Goal: Use online tool/utility: Utilize a website feature to perform a specific function

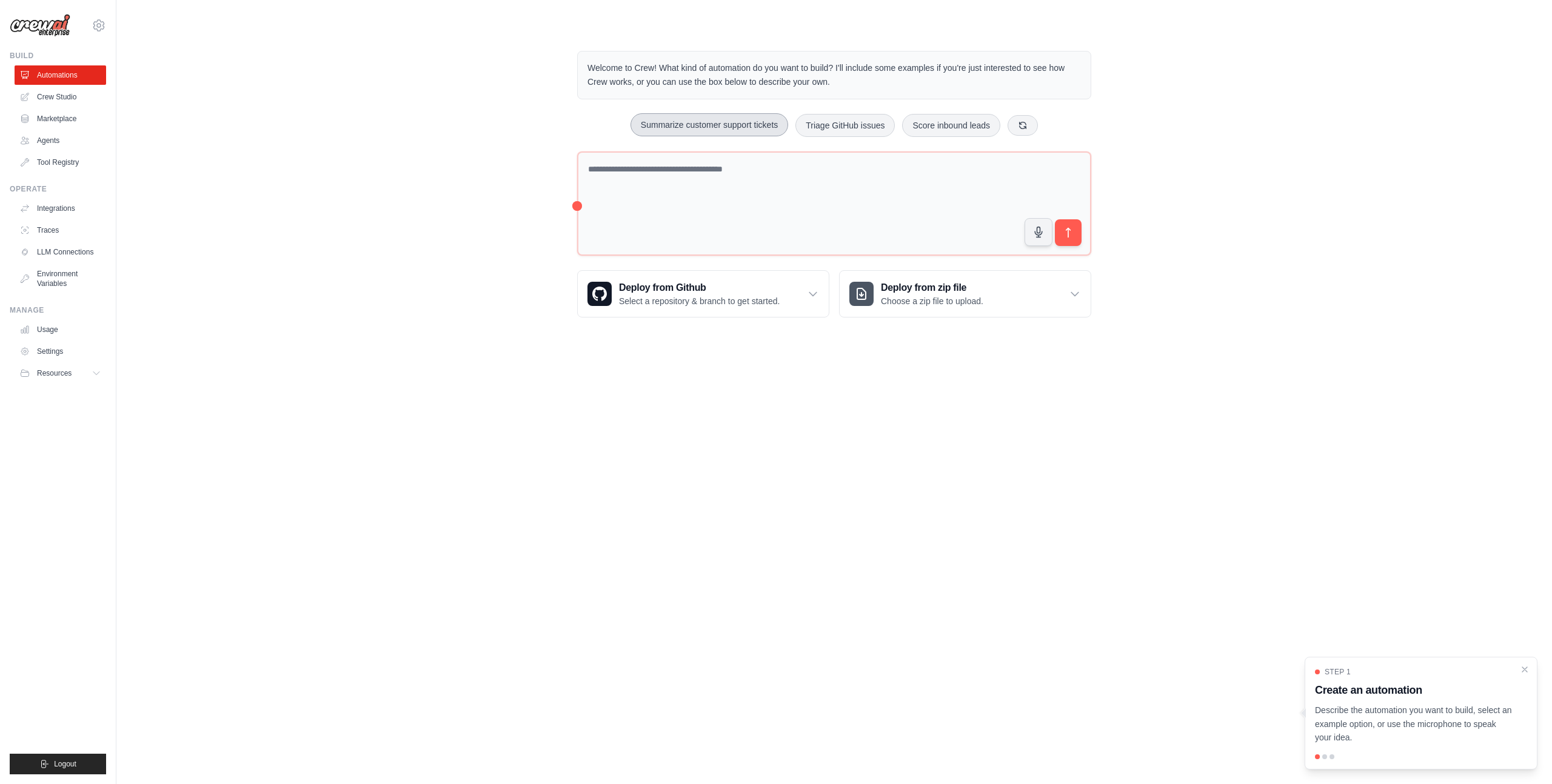
click at [753, 129] on button "Summarize customer support tickets" at bounding box center [710, 125] width 158 height 23
type textarea "**********"
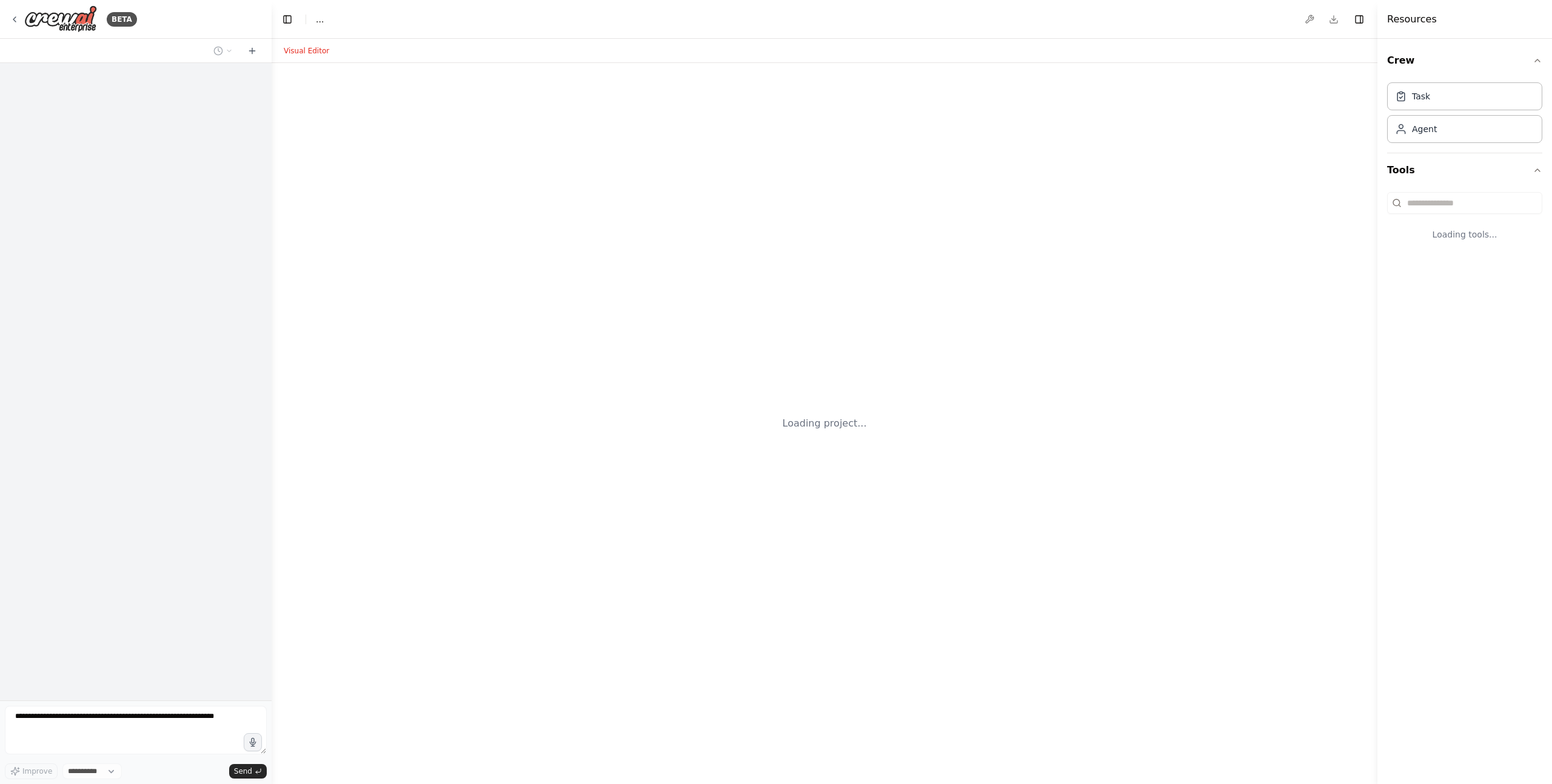
select select "****"
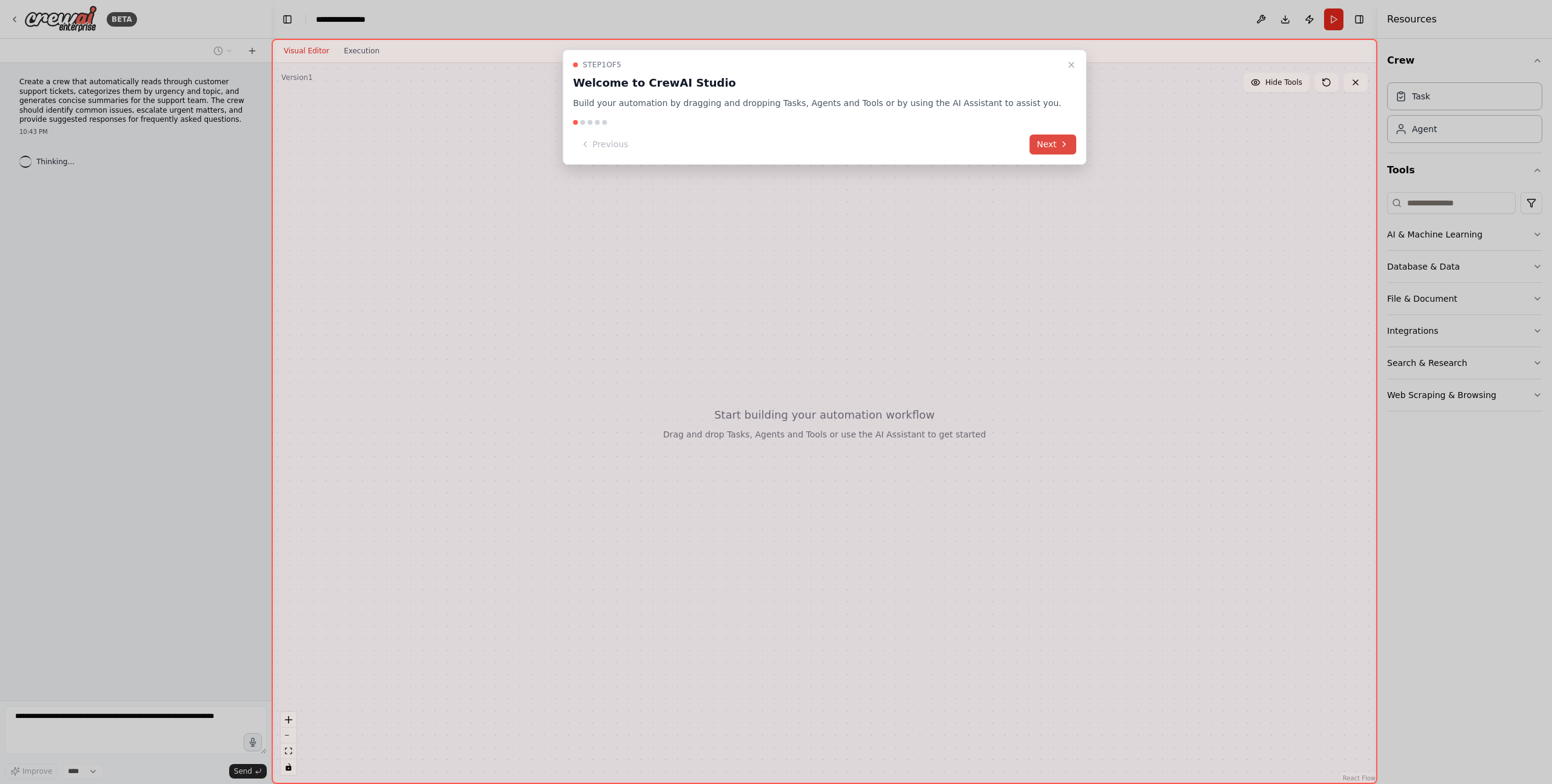
click at [1030, 151] on button "Next" at bounding box center [1053, 144] width 47 height 20
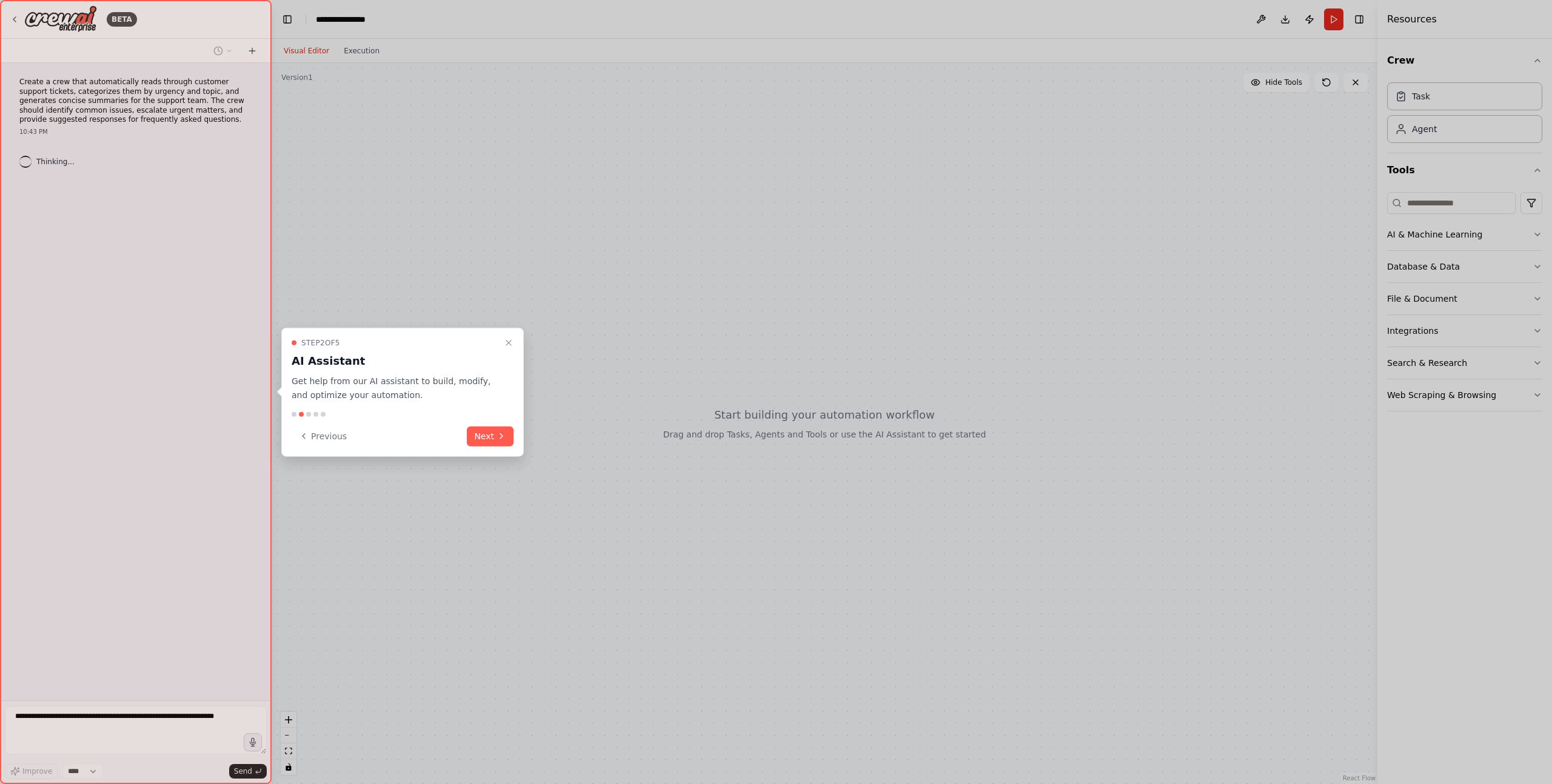
click at [474, 448] on div "Step 2 of 5 AI Assistant Get help from our AI assistant to build, modify, and o…" at bounding box center [402, 393] width 242 height 129
click at [482, 444] on button "Next" at bounding box center [490, 436] width 47 height 20
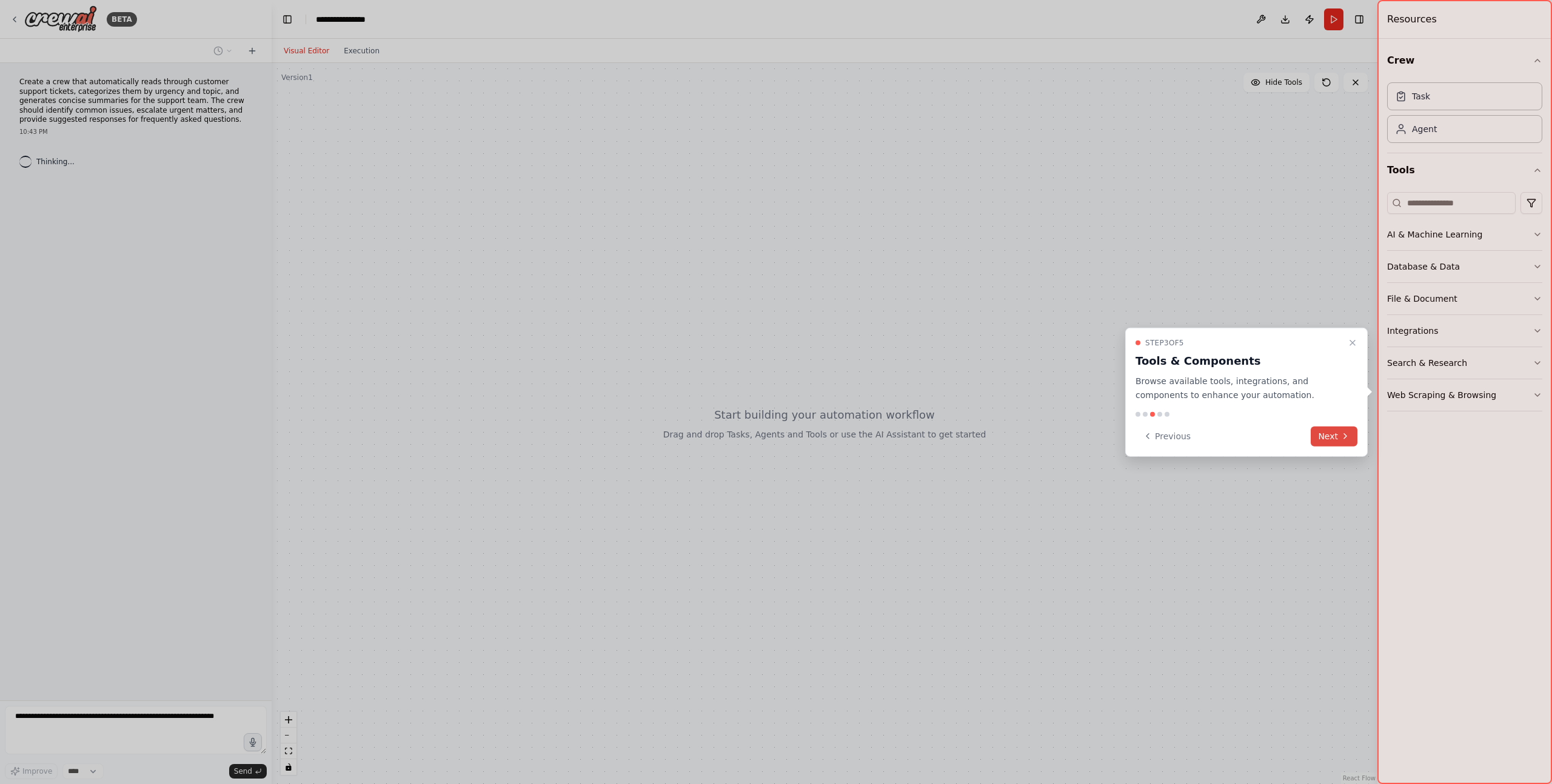
click at [1340, 439] on icon at bounding box center [1345, 437] width 10 height 10
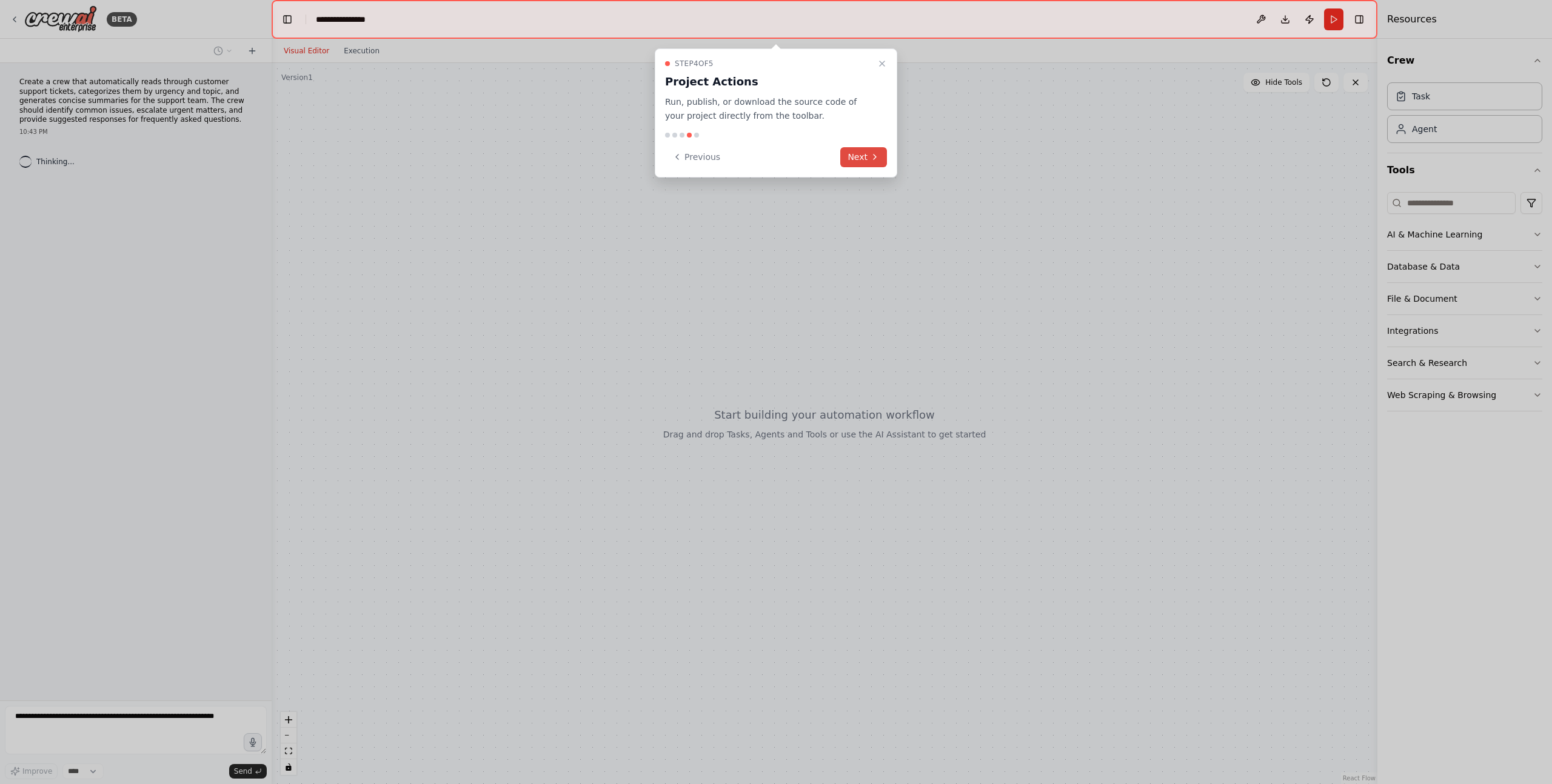
click at [872, 160] on icon at bounding box center [875, 157] width 10 height 10
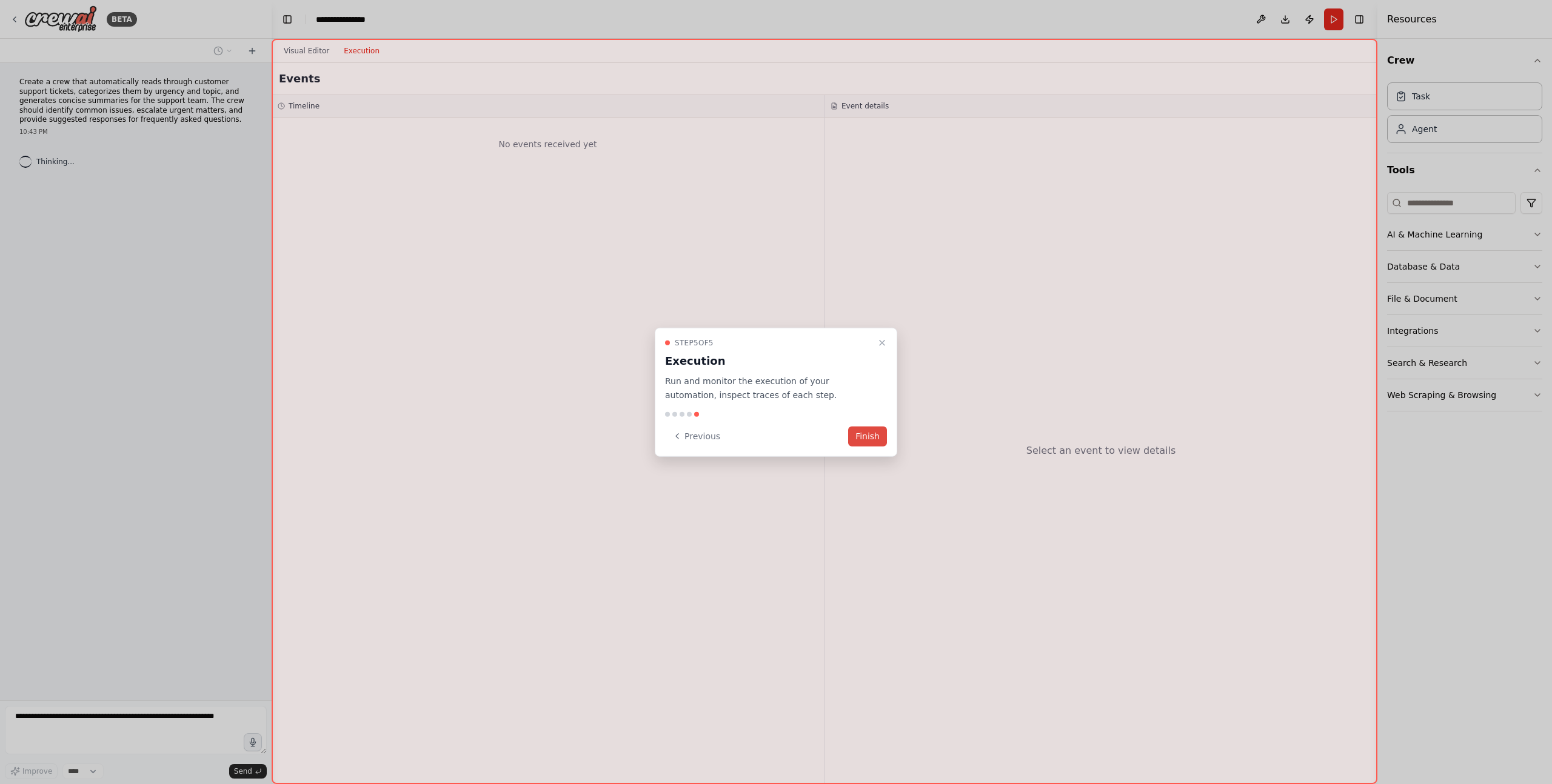
click at [876, 432] on button "Finish" at bounding box center [867, 436] width 39 height 20
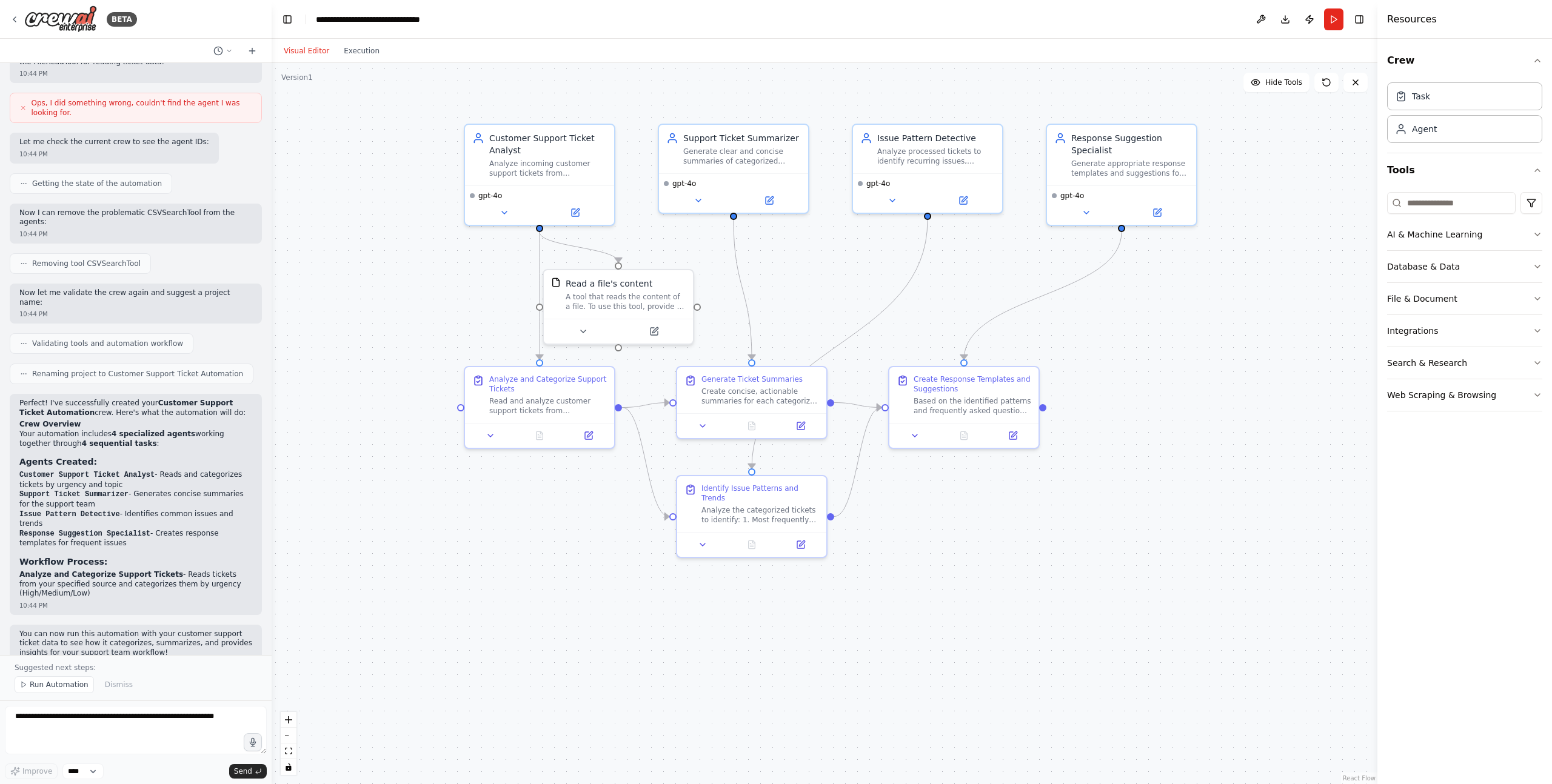
drag, startPoint x: 819, startPoint y: 574, endPoint x: 950, endPoint y: 574, distance: 131.0
click at [950, 574] on div ".deletable-edge-delete-btn { width: 20px; height: 20px; border: 0px solid #ffff…" at bounding box center [824, 424] width 1106 height 722
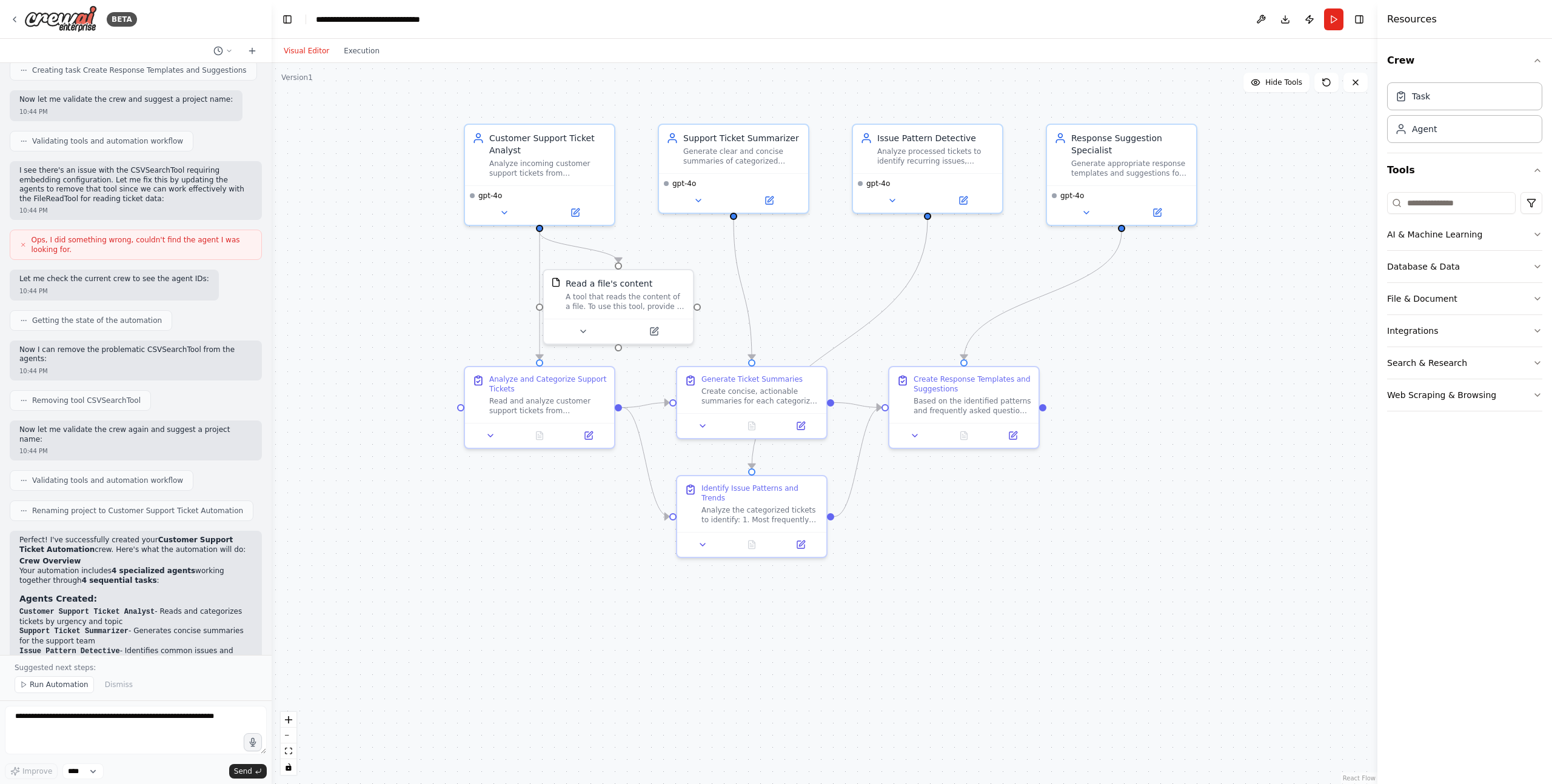
scroll to position [1020, 0]
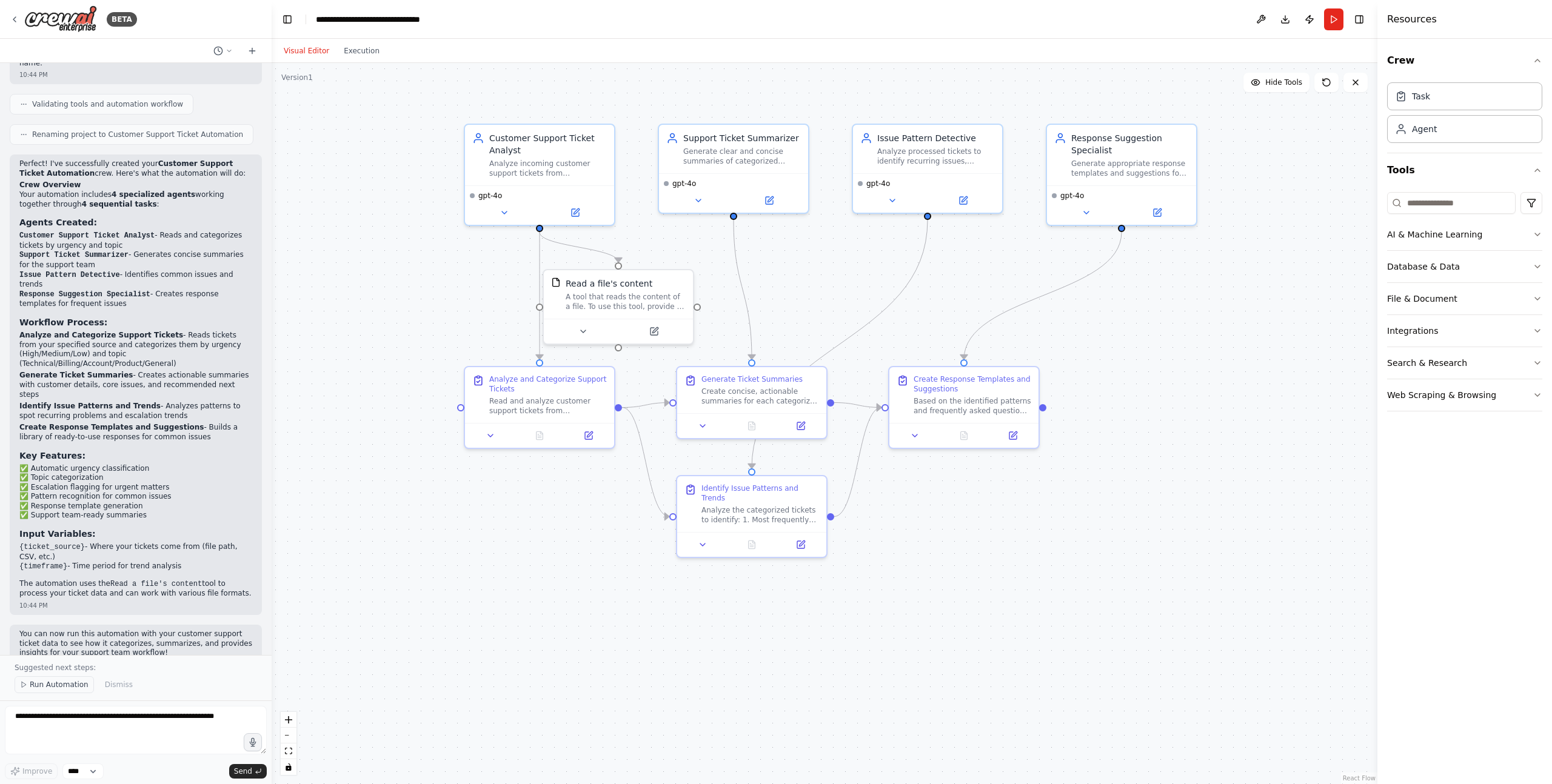
click at [43, 681] on span "Run Automation" at bounding box center [59, 685] width 59 height 10
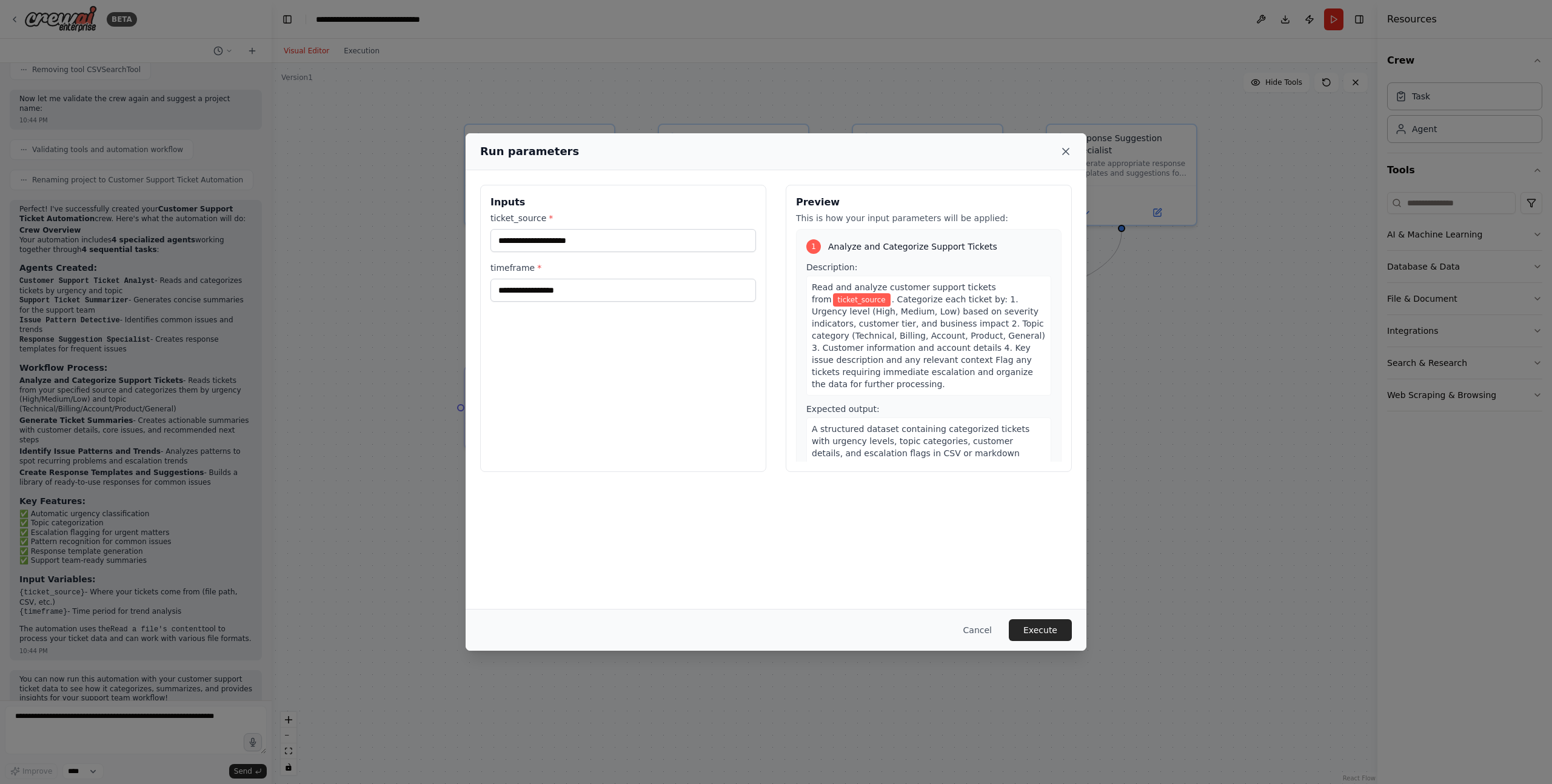
click at [1065, 150] on icon at bounding box center [1065, 151] width 6 height 6
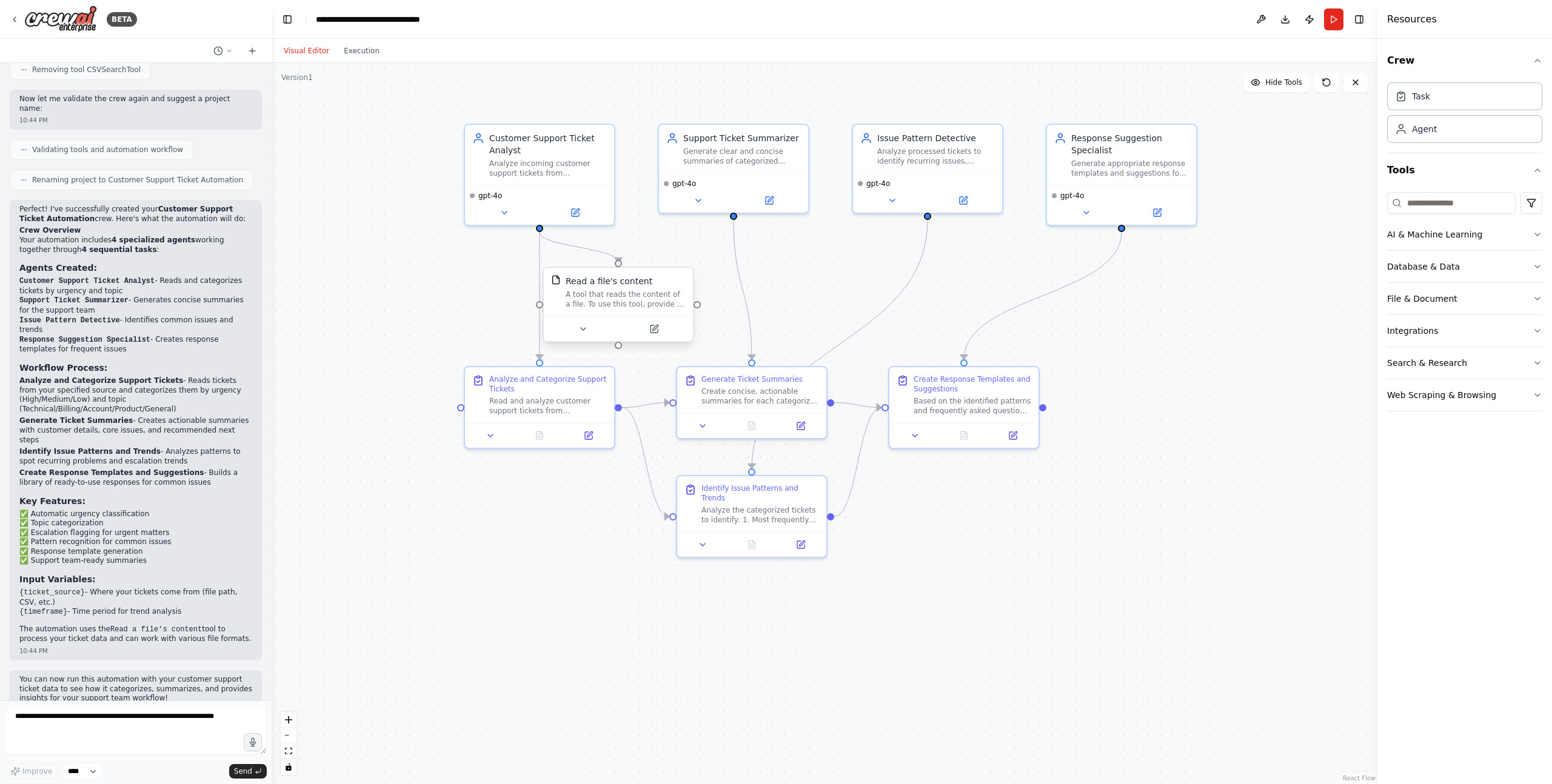
click at [579, 337] on div at bounding box center [619, 329] width 149 height 25
click at [548, 372] on div "Analyze and Categorize Support Tickets" at bounding box center [548, 381] width 118 height 19
click at [548, 391] on div "Analyze and Categorize Support Tickets" at bounding box center [548, 381] width 118 height 19
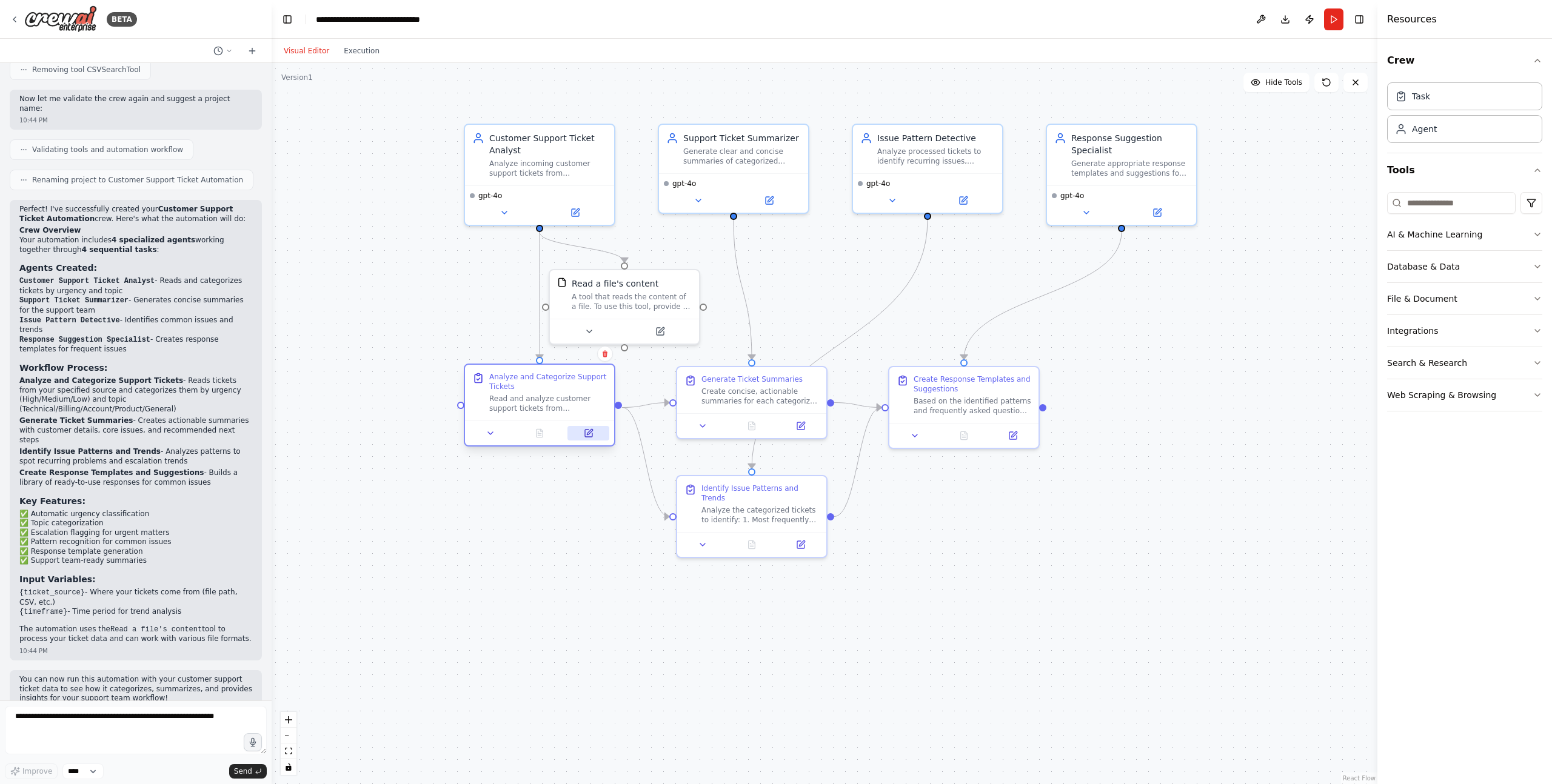
click at [594, 438] on button at bounding box center [588, 433] width 42 height 14
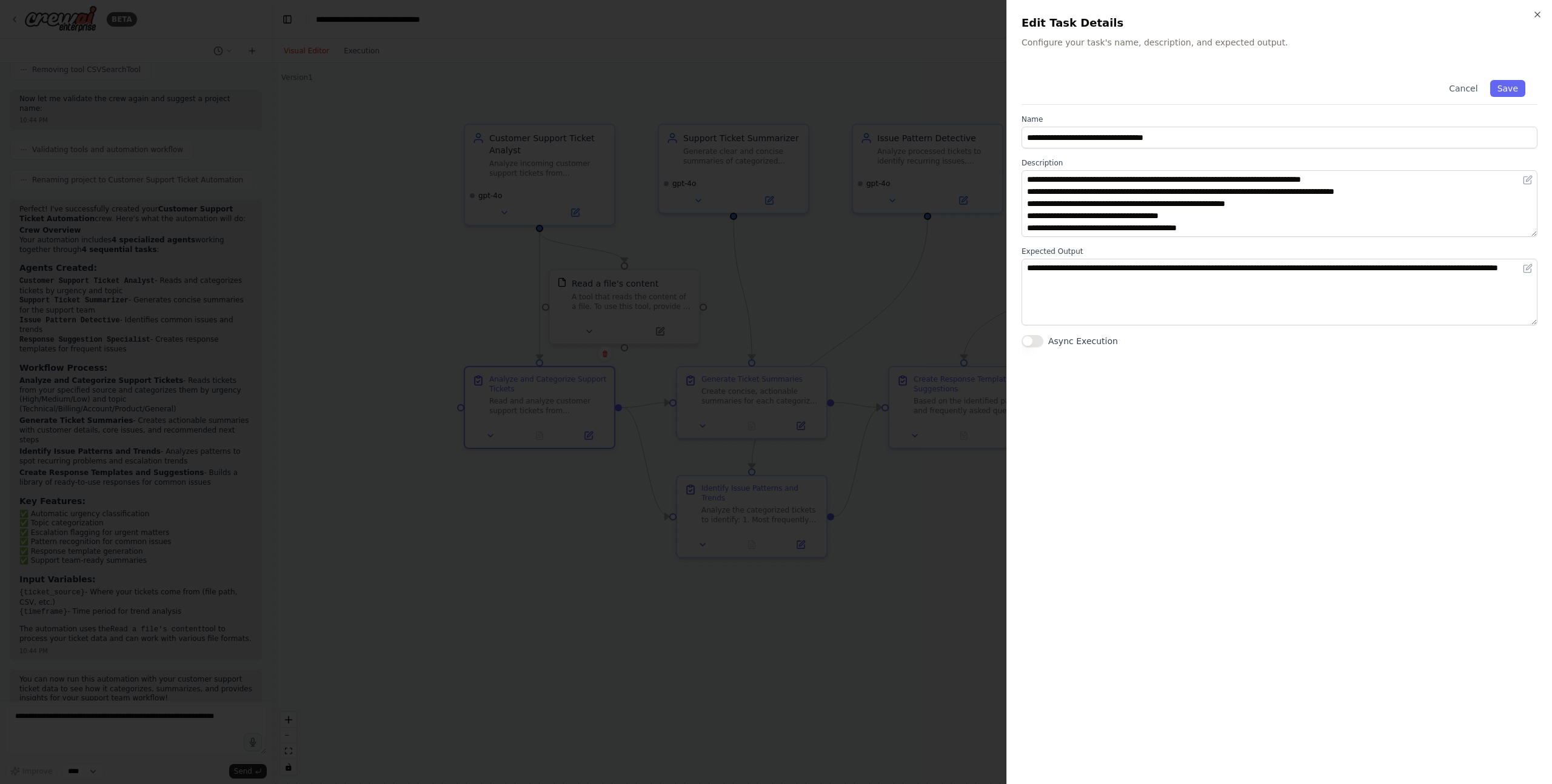
click at [810, 381] on div at bounding box center [776, 392] width 1552 height 784
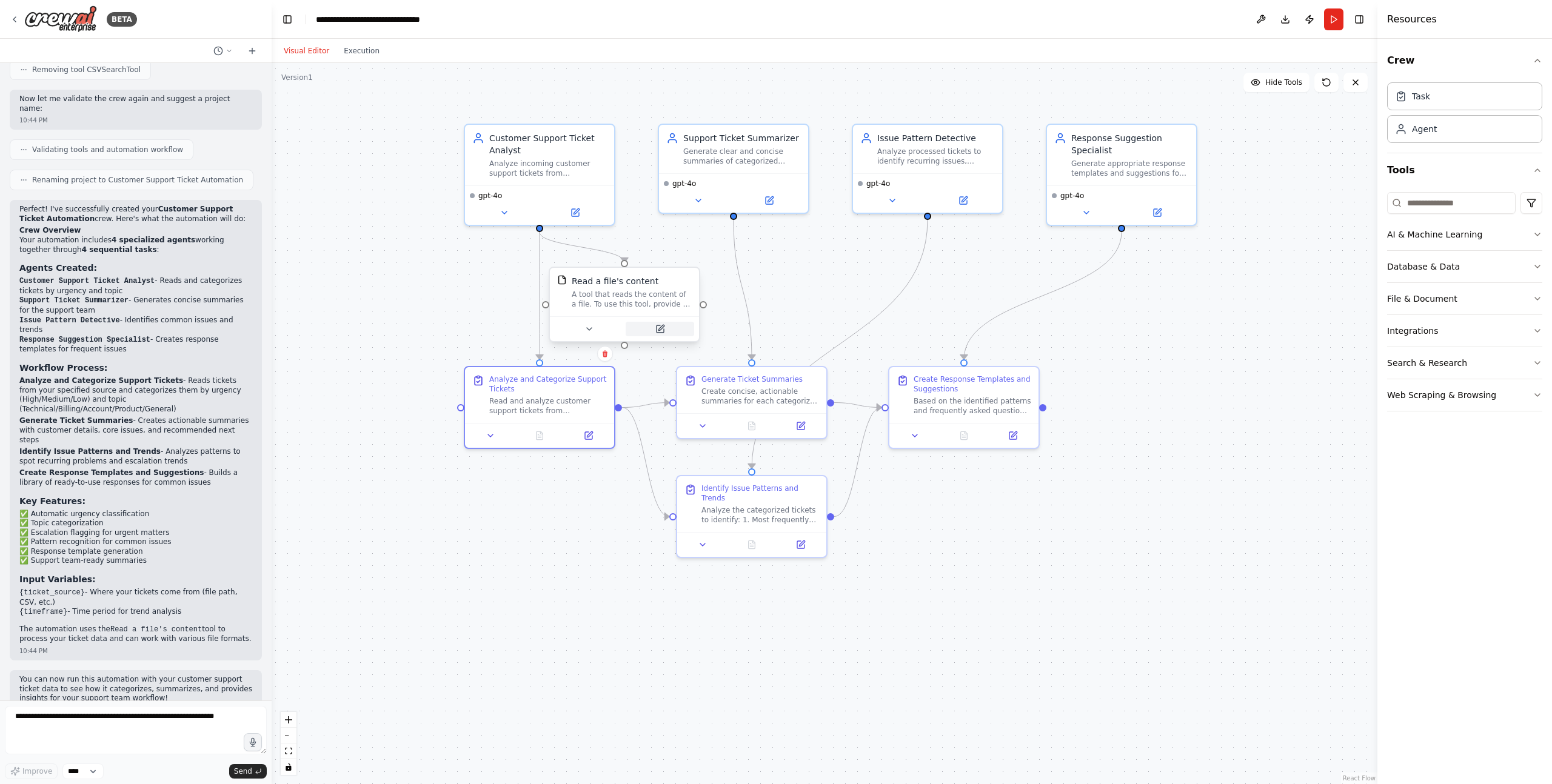
click at [659, 333] on icon at bounding box center [660, 329] width 7 height 7
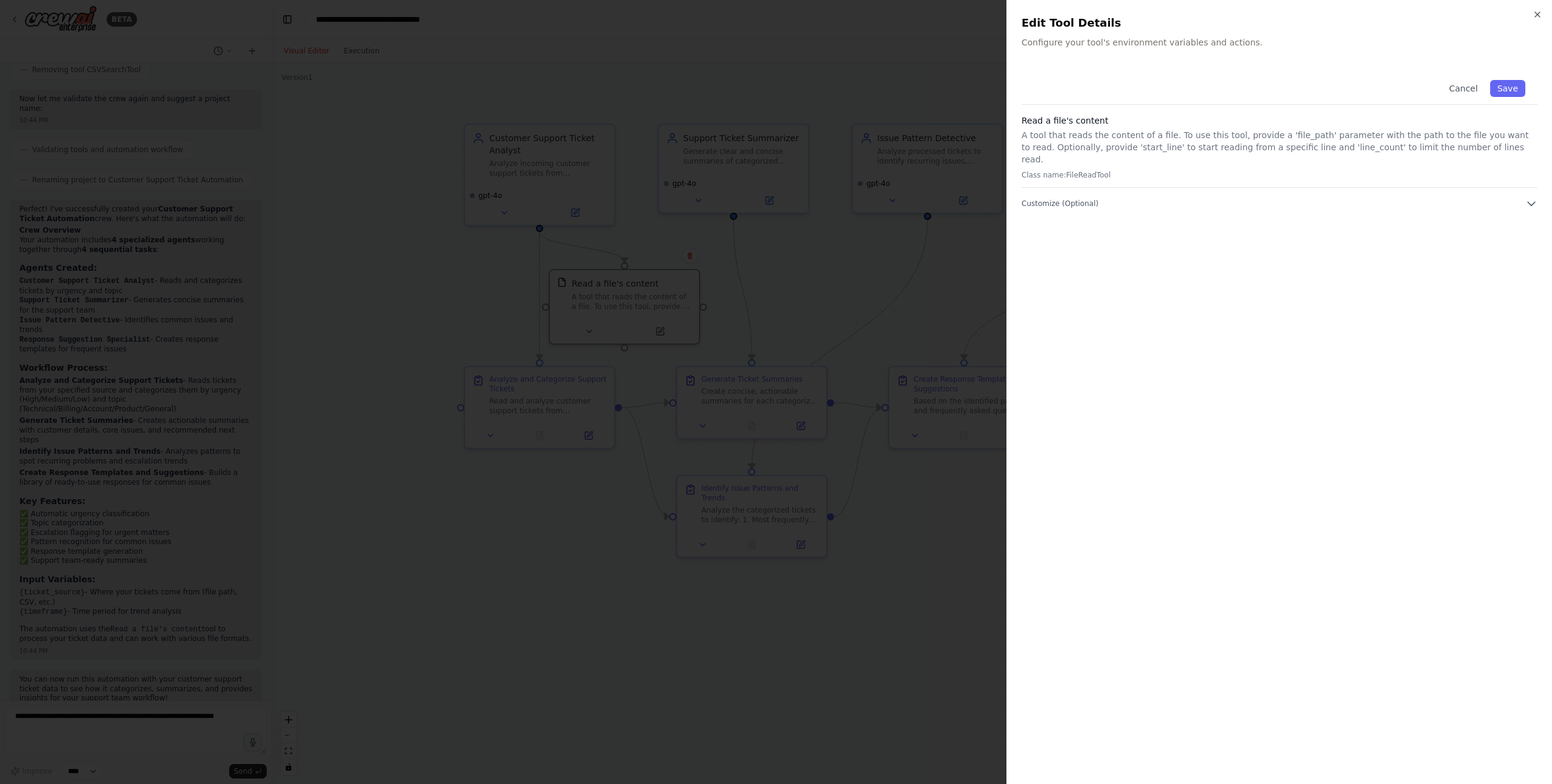
click at [737, 337] on div at bounding box center [776, 392] width 1552 height 784
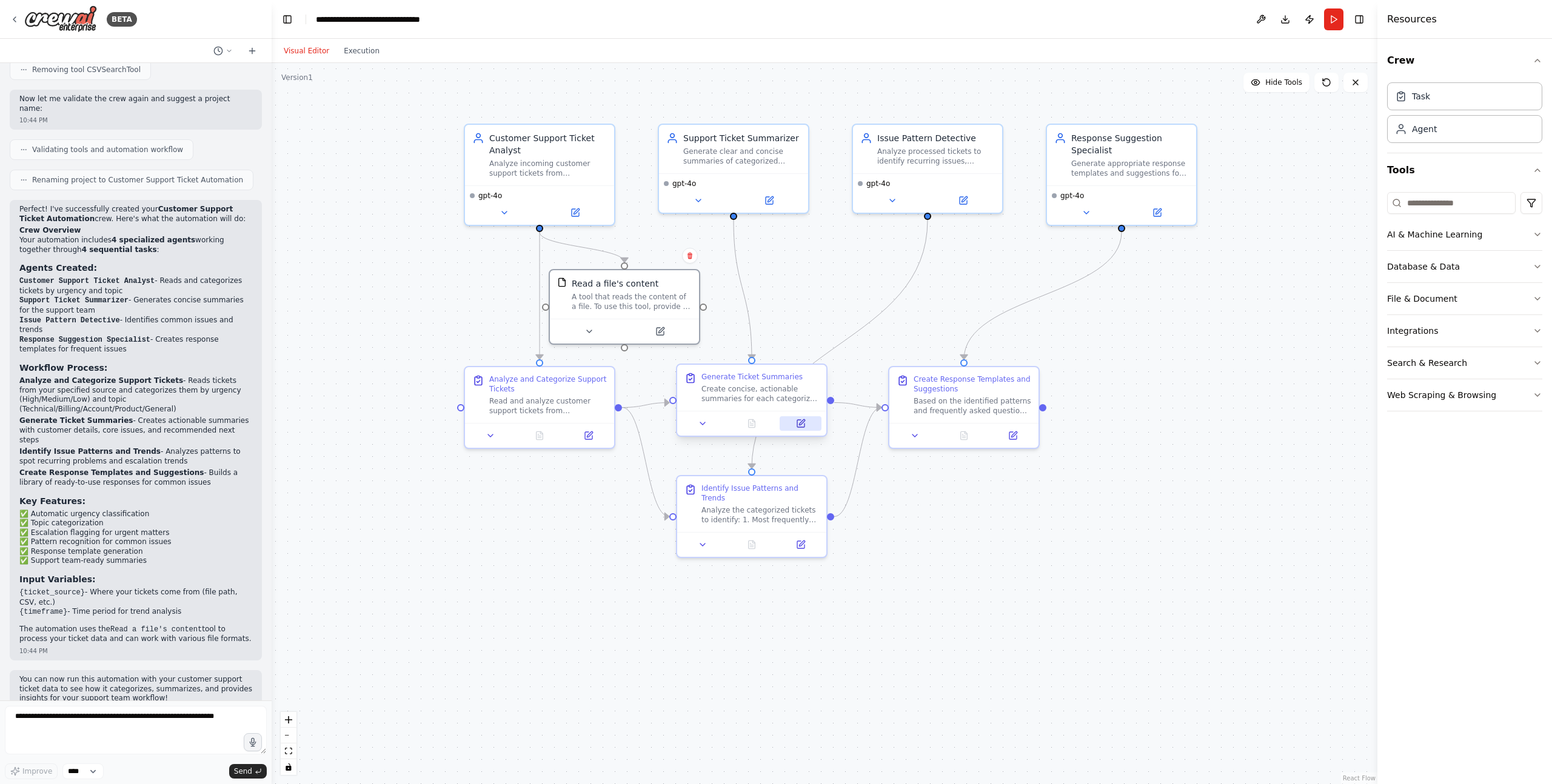
click at [802, 424] on icon at bounding box center [801, 424] width 10 height 10
click at [807, 425] on icon at bounding box center [808, 423] width 6 height 6
click at [1021, 437] on button at bounding box center [1012, 433] width 42 height 14
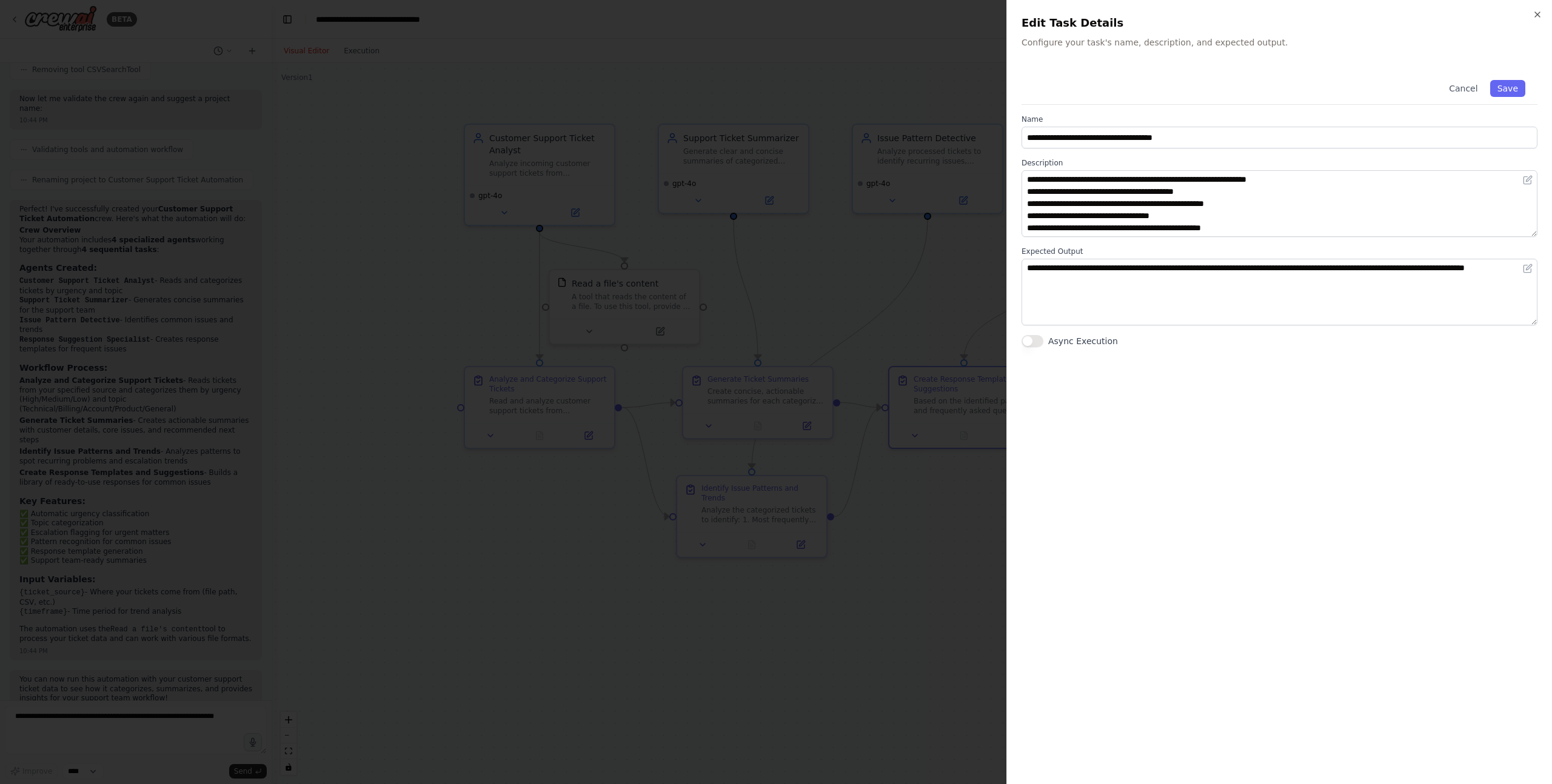
click at [926, 628] on div at bounding box center [776, 392] width 1552 height 784
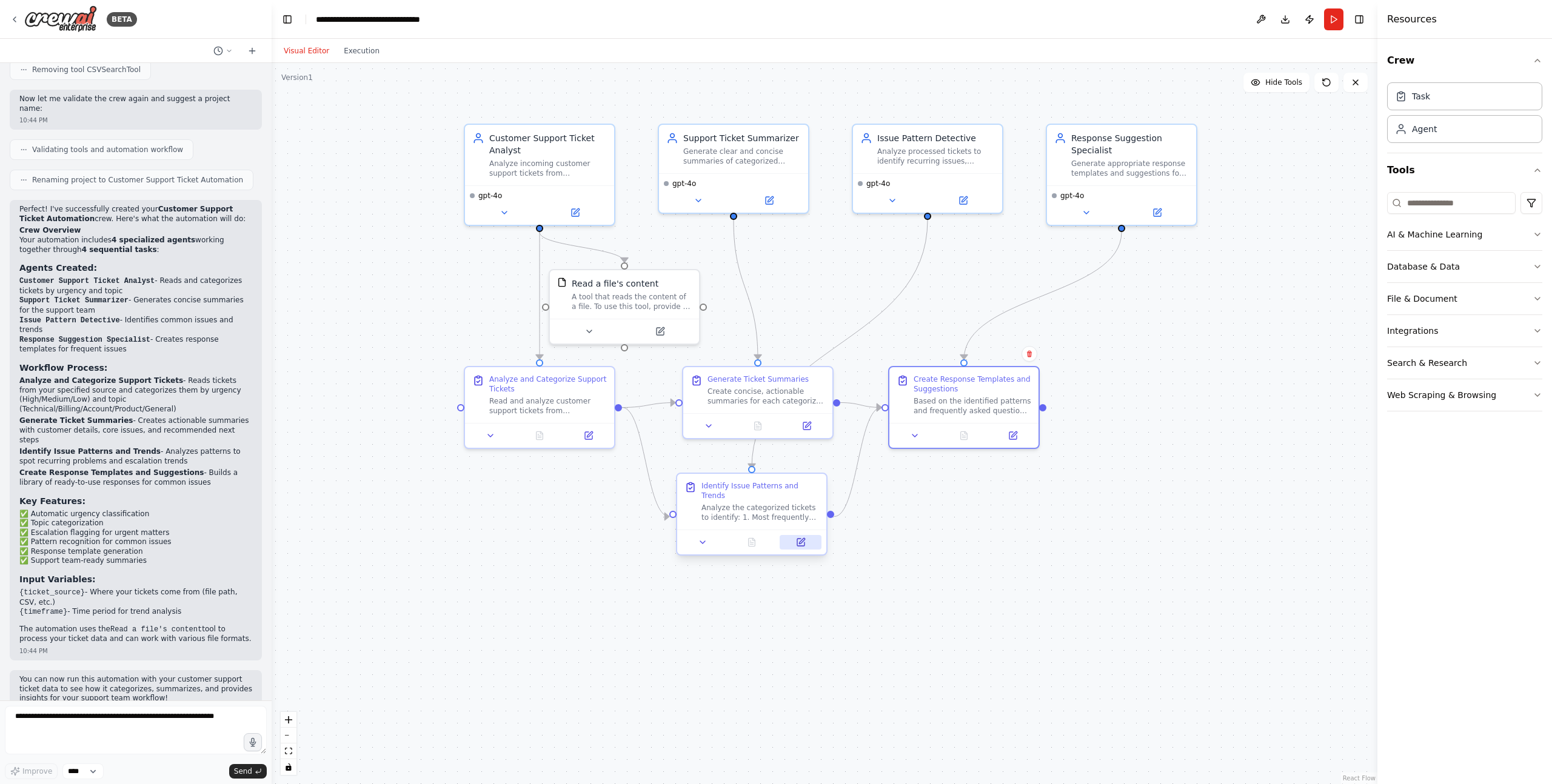
click at [797, 538] on icon at bounding box center [801, 543] width 10 height 10
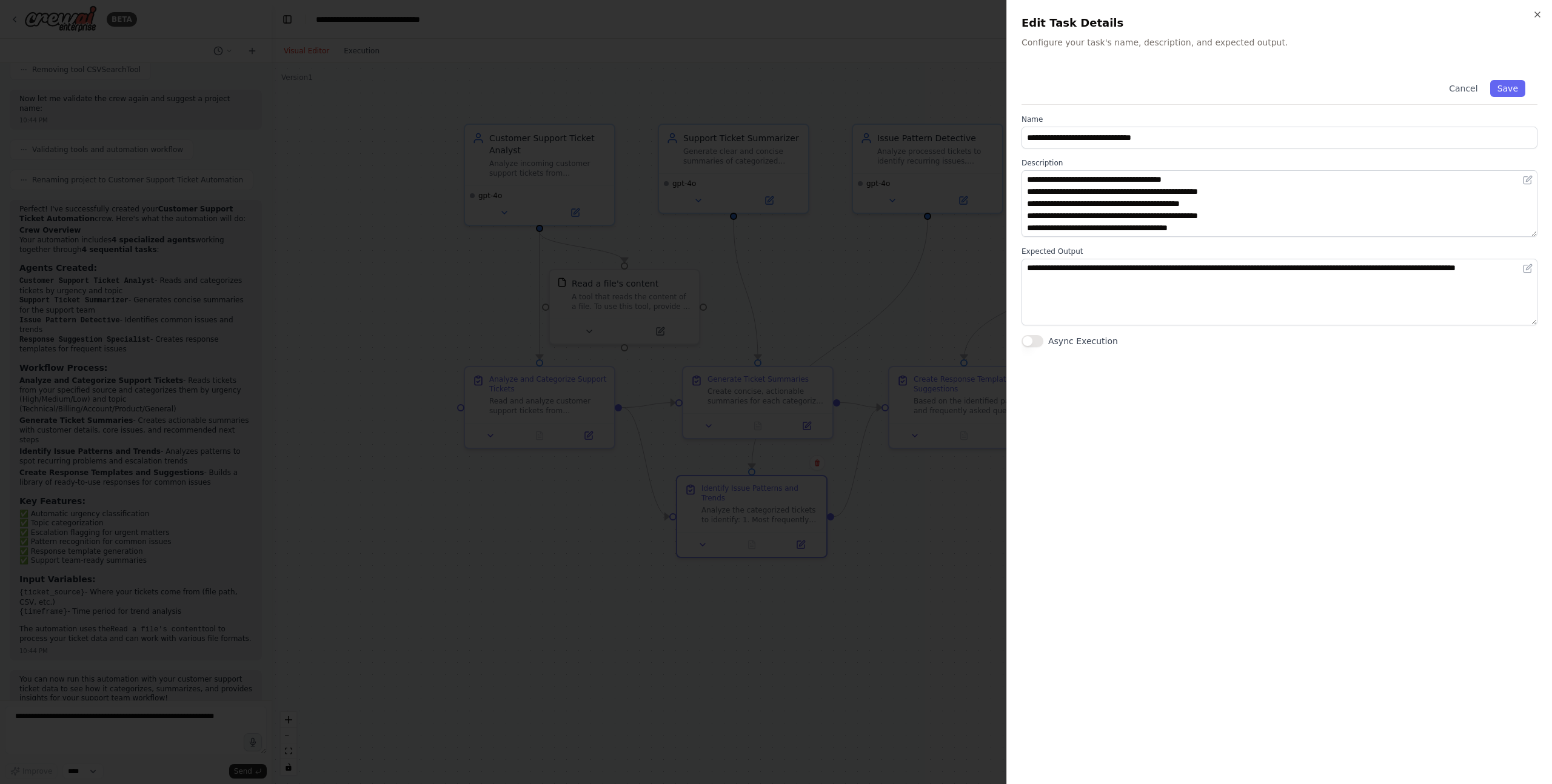
click at [820, 615] on div at bounding box center [776, 392] width 1552 height 784
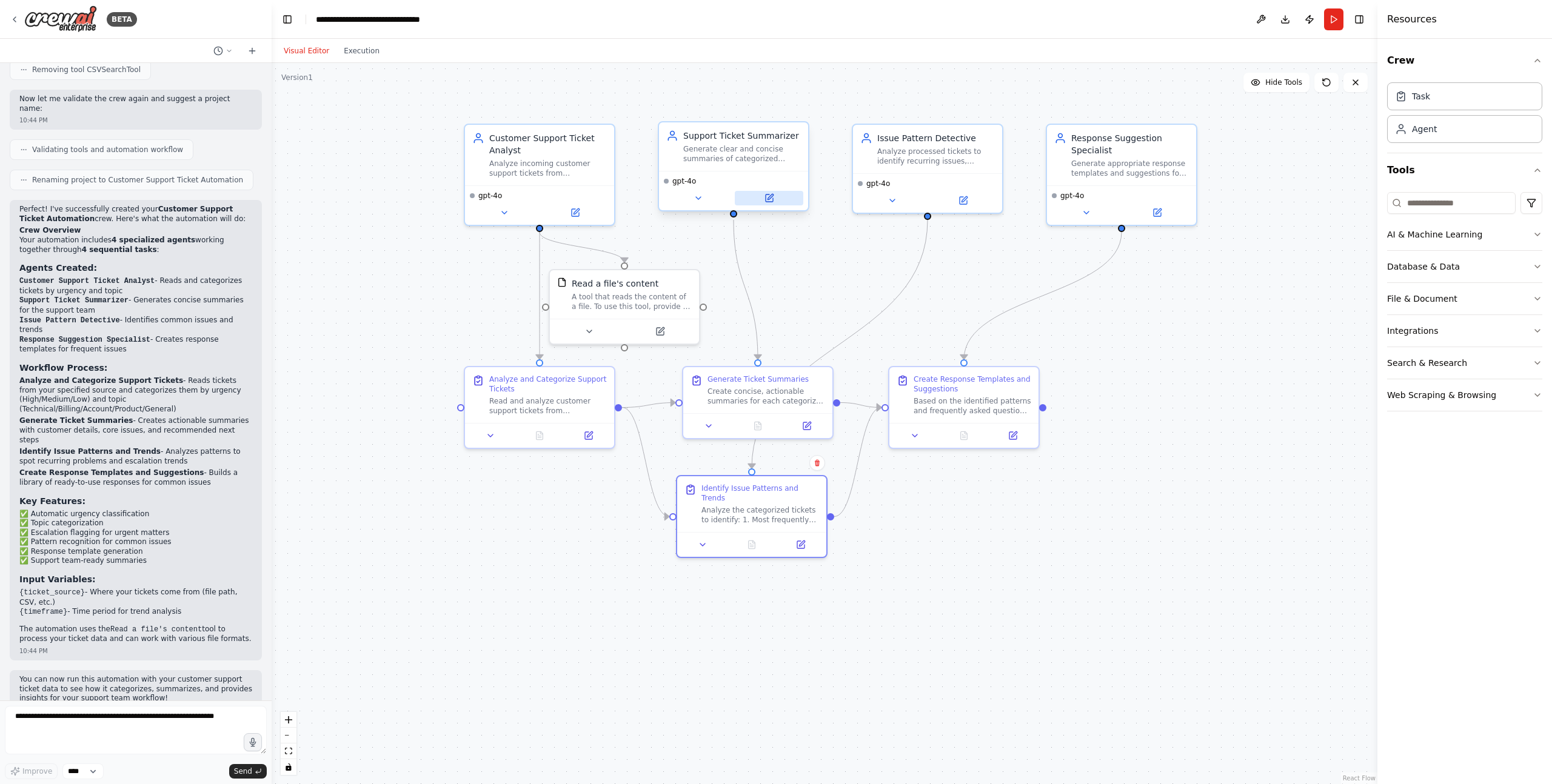
click at [759, 195] on button at bounding box center [769, 198] width 68 height 14
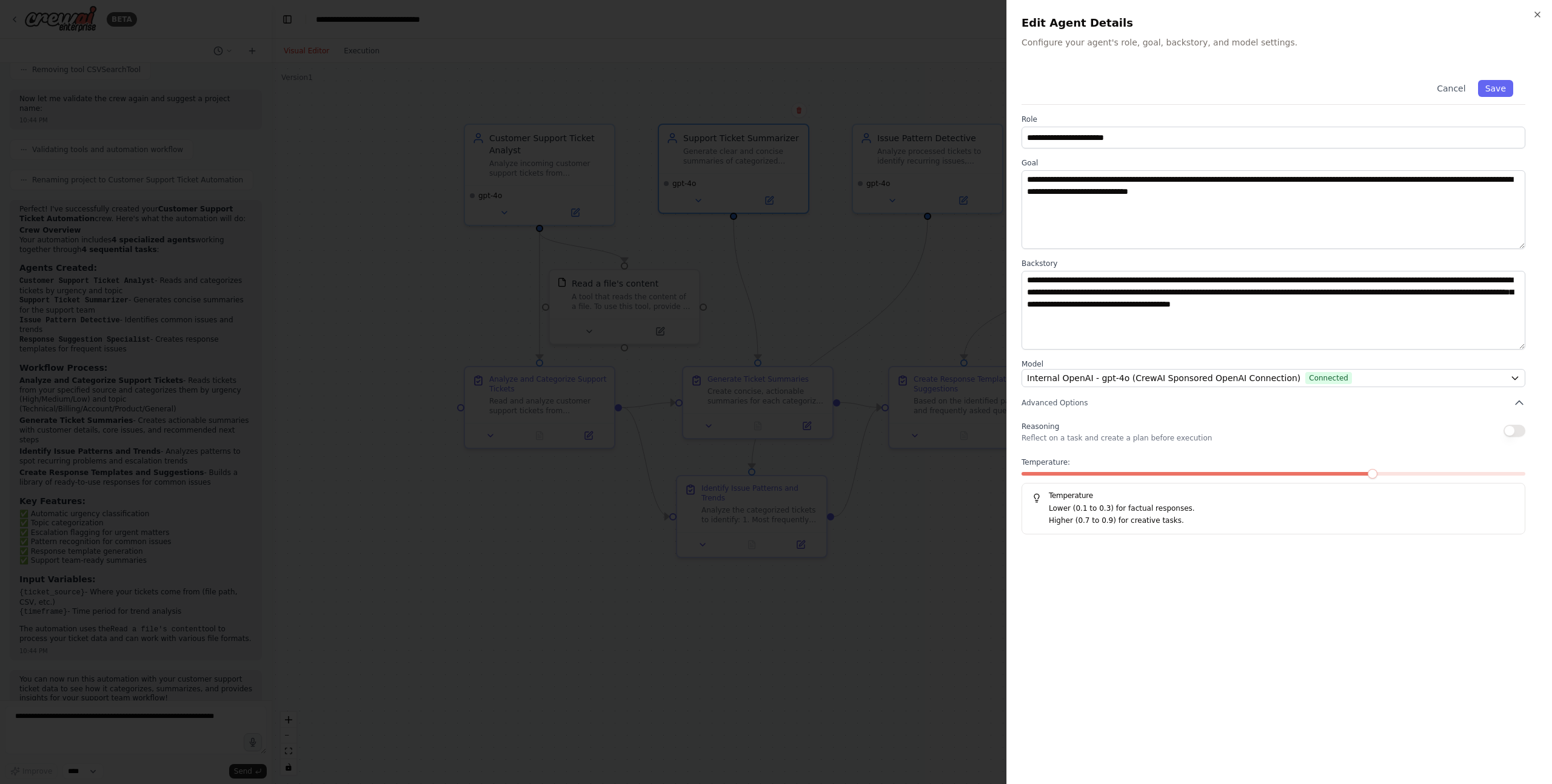
click at [805, 249] on div at bounding box center [776, 392] width 1552 height 784
